Goal: Communication & Community: Answer question/provide support

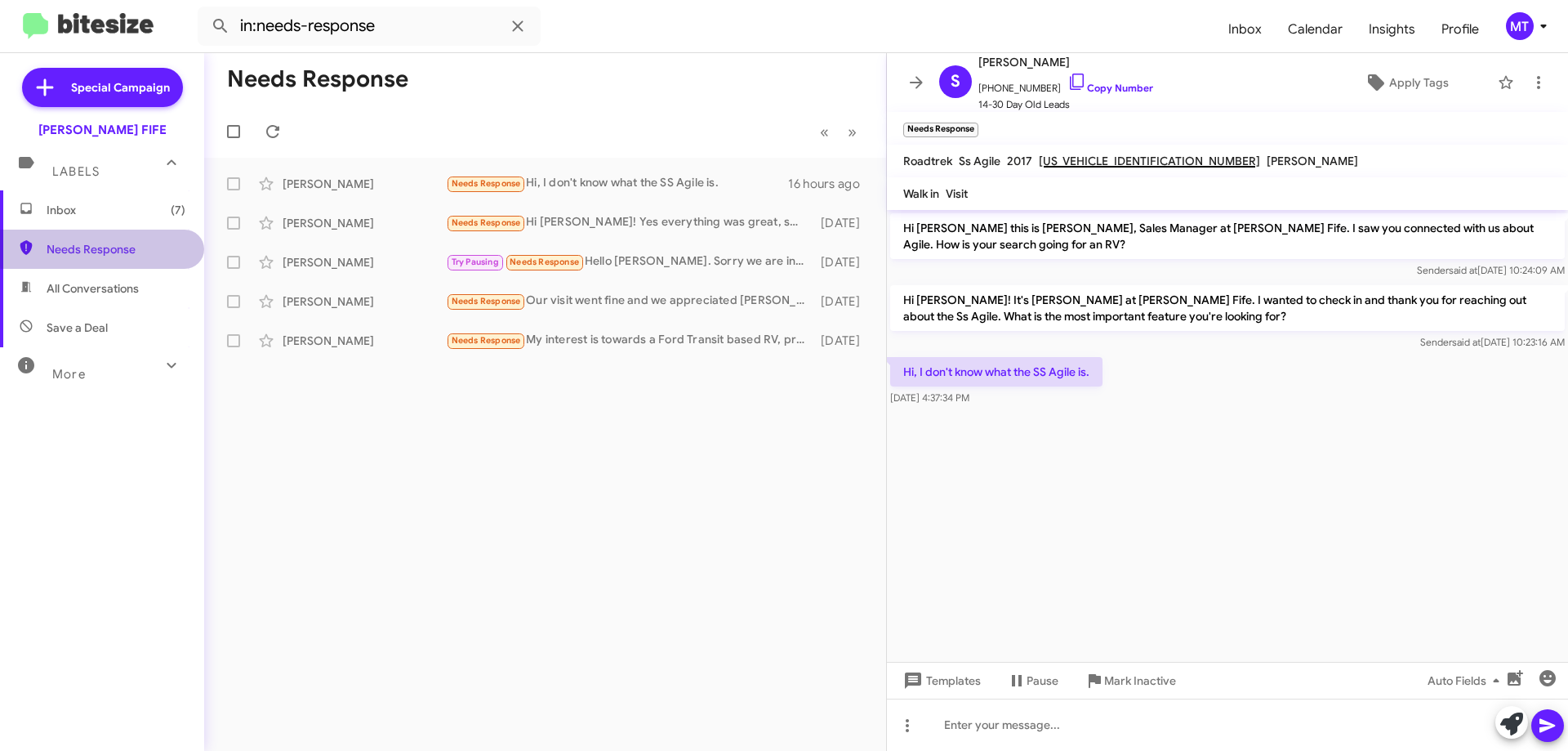
click at [132, 247] on span "Needs Response" at bounding box center [116, 249] width 139 height 16
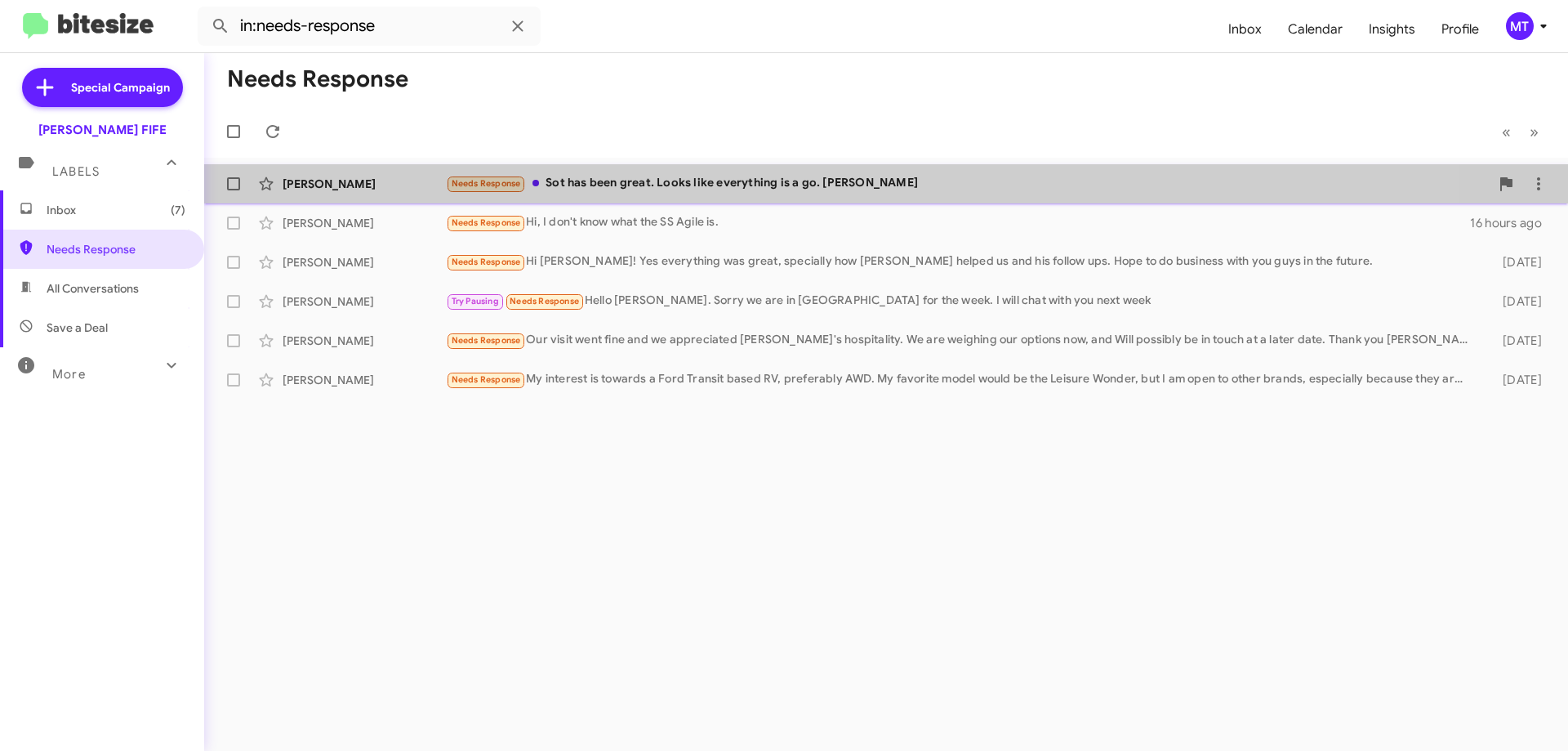
click at [683, 191] on div "Needs Response Sot has been great. Looks like everything is a go. [PERSON_NAME]" at bounding box center [968, 183] width 1044 height 19
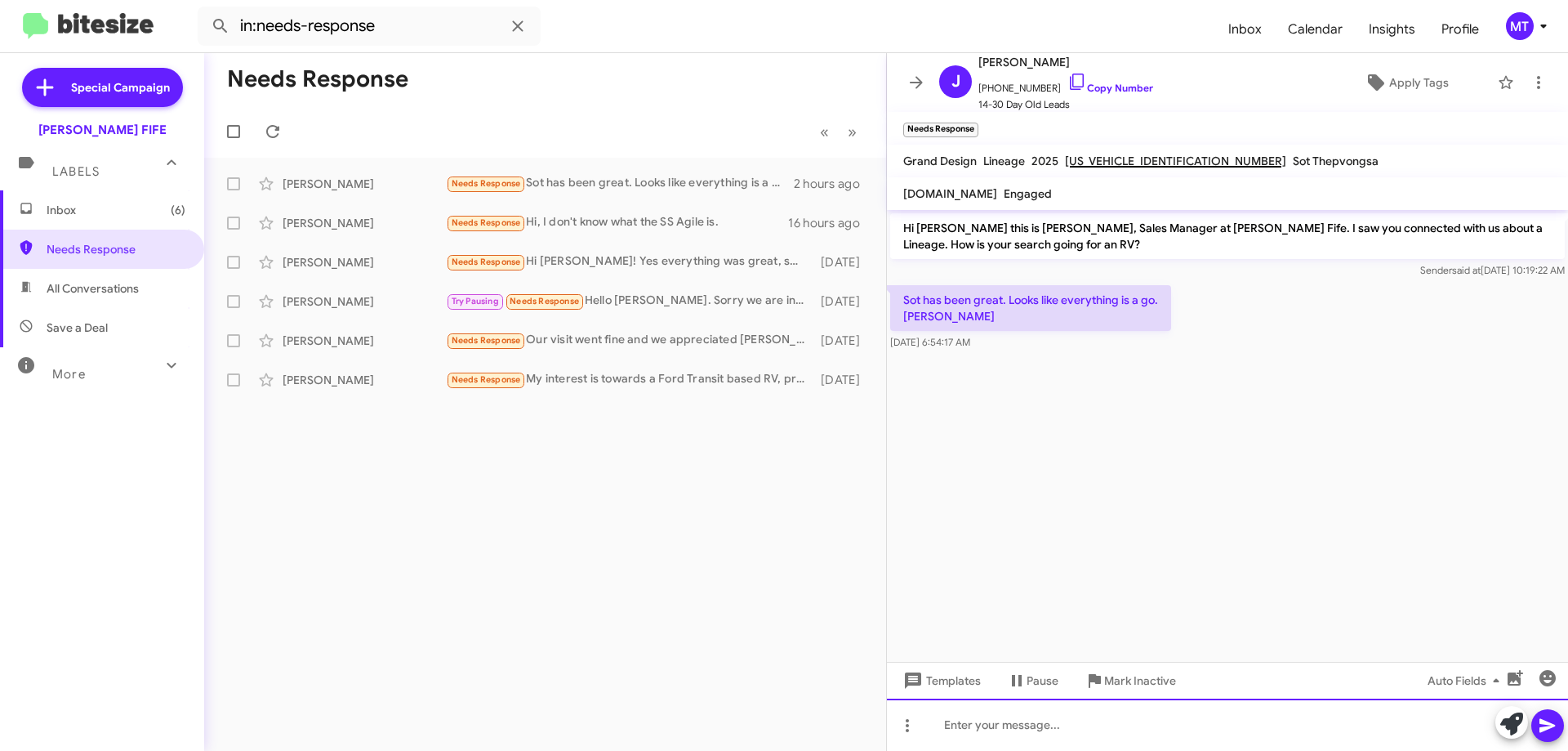
click at [980, 712] on div at bounding box center [1227, 724] width 681 height 53
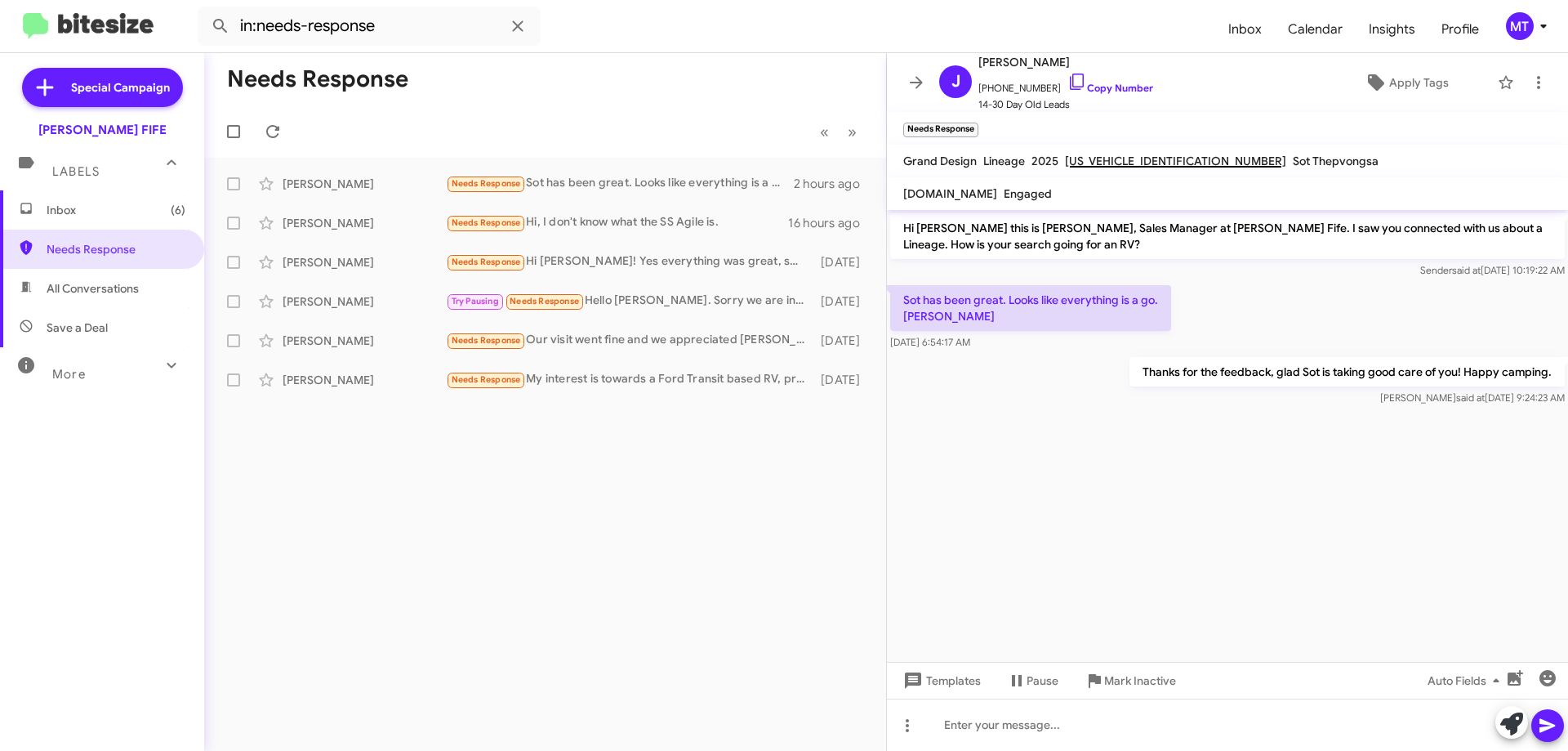
click at [87, 215] on span "Inbox (6)" at bounding box center [116, 210] width 139 height 16
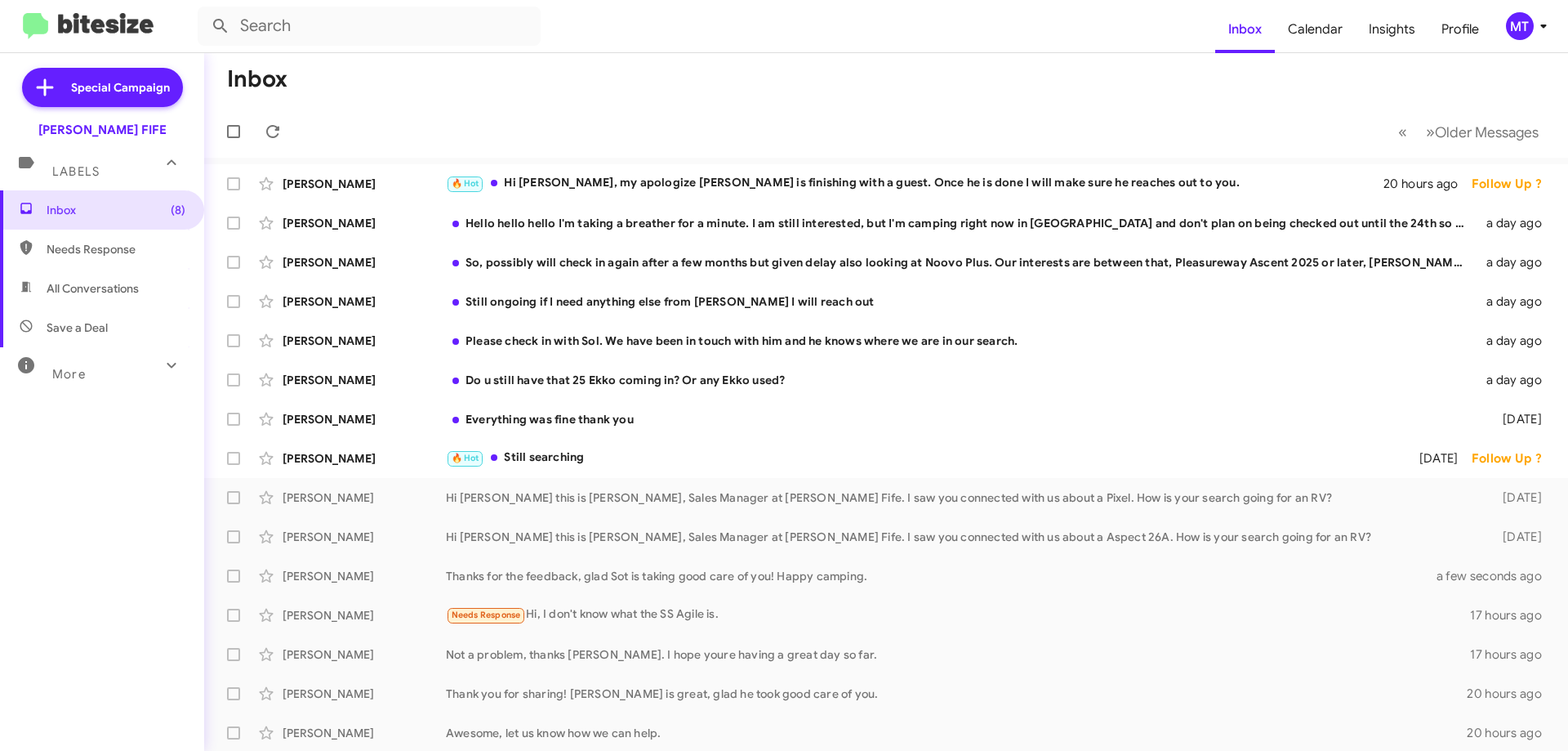
click at [87, 259] on span "Needs Response" at bounding box center [102, 249] width 204 height 39
type input "in:needs-response"
